Goal: Task Accomplishment & Management: Manage account settings

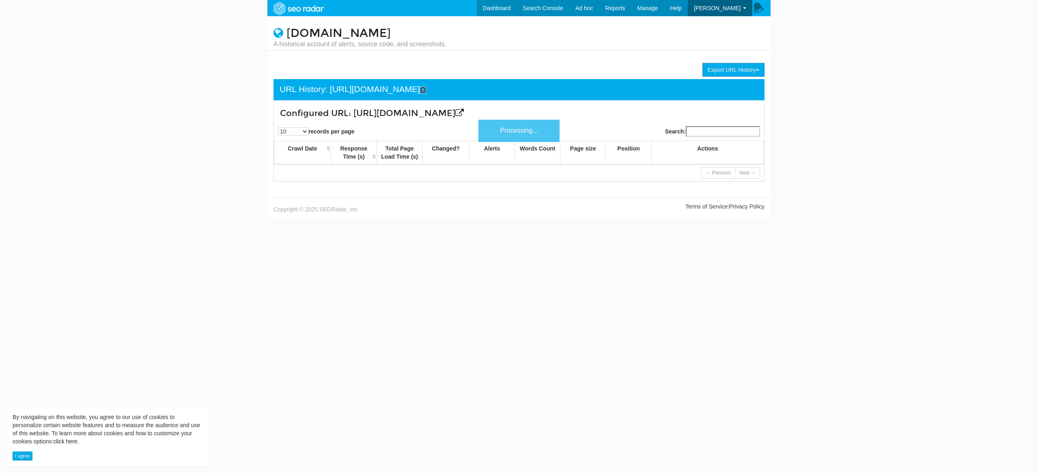
click at [426, 91] on icon at bounding box center [423, 90] width 6 height 6
click at [426, 89] on icon at bounding box center [423, 90] width 6 height 6
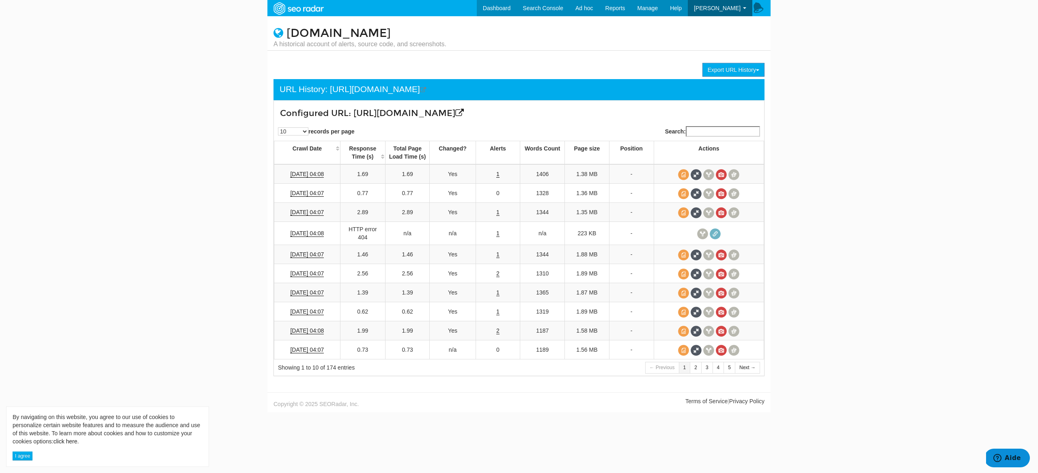
click at [880, 120] on body "By navigating on this website, you agree to our use of cookies to personalize c…" at bounding box center [519, 236] width 1038 height 473
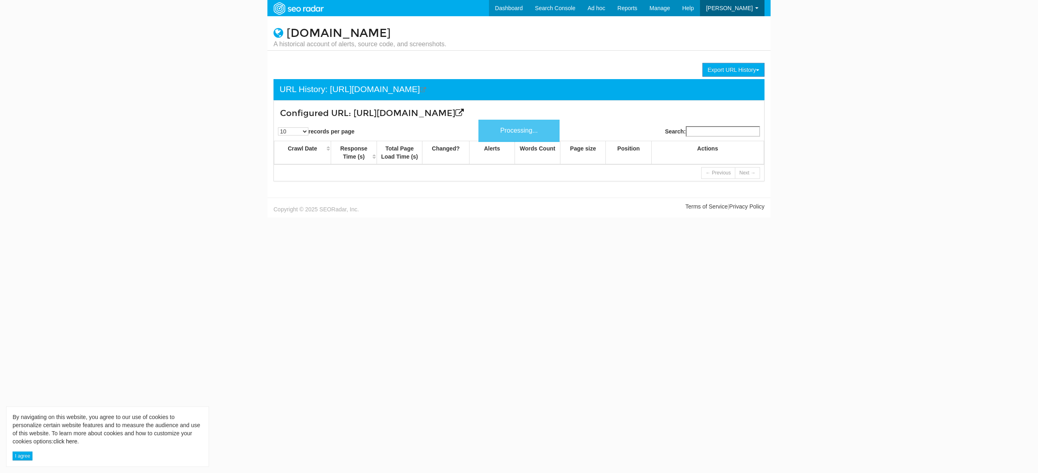
scroll to position [32, 0]
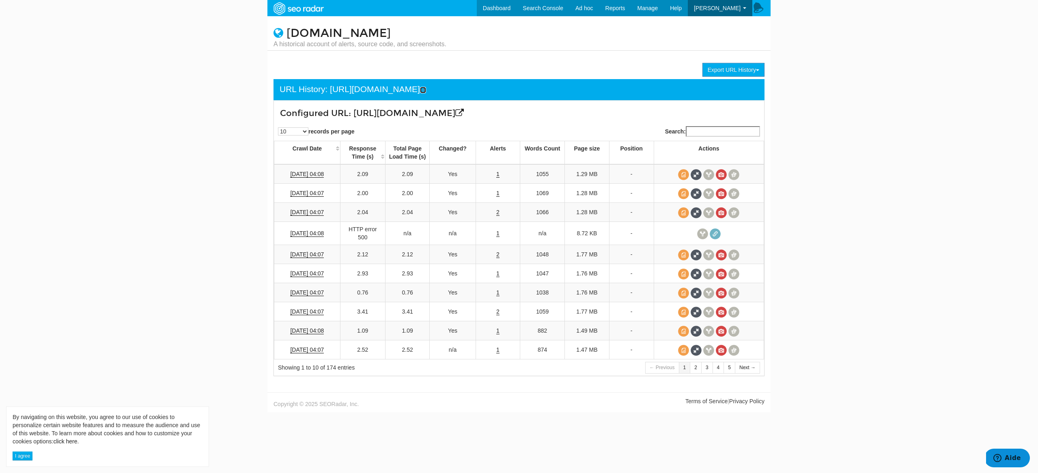
click at [426, 89] on icon at bounding box center [423, 90] width 6 height 6
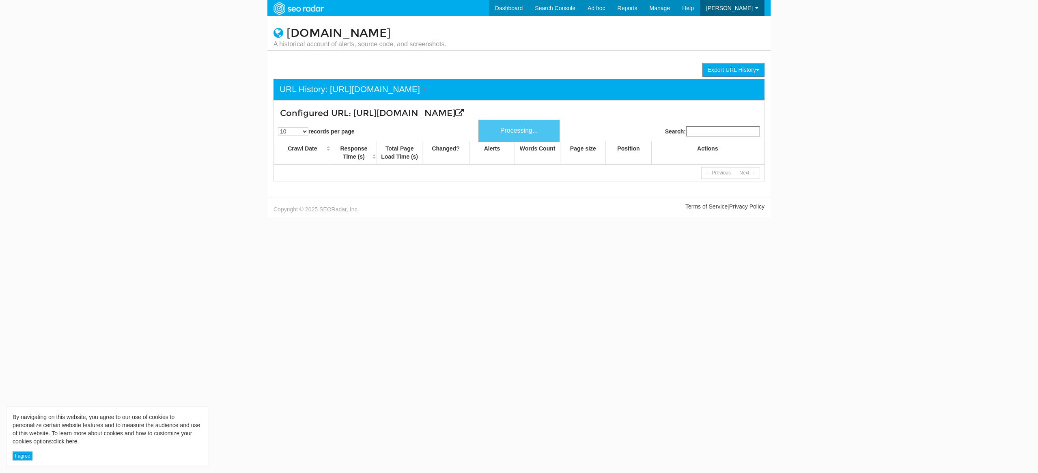
scroll to position [32, 0]
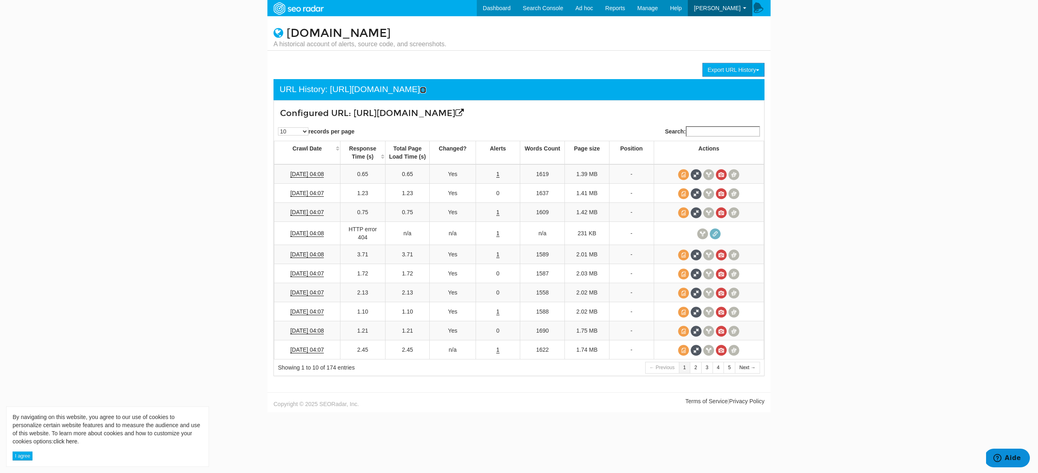
click at [426, 92] on icon at bounding box center [423, 90] width 6 height 6
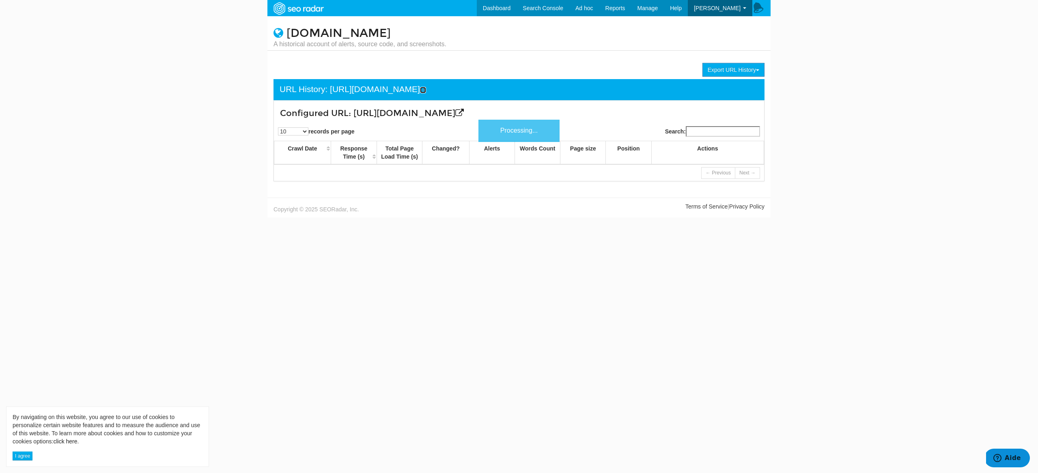
click at [426, 91] on icon at bounding box center [423, 90] width 6 height 6
